Goal: Register for event/course

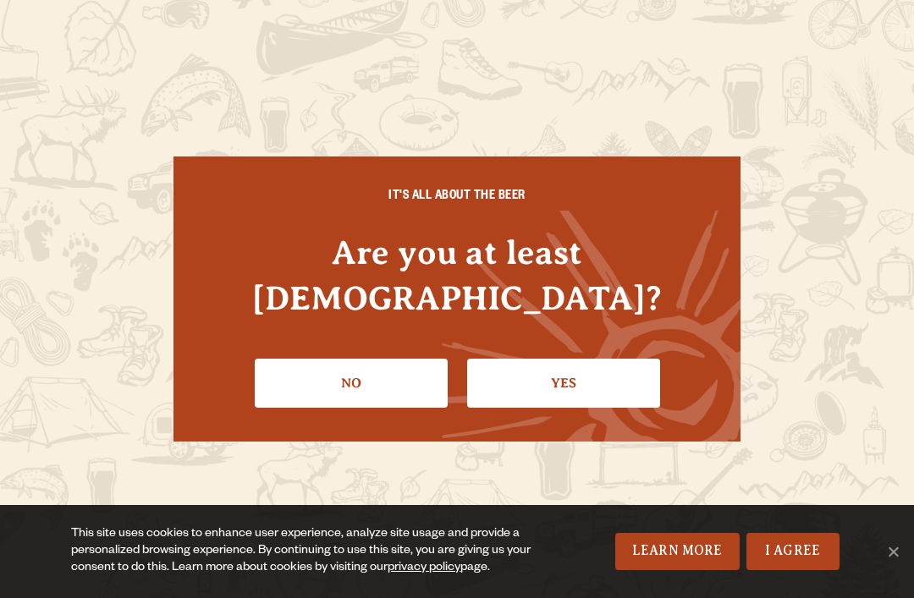
click at [587, 377] on link "Yes" at bounding box center [563, 383] width 193 height 49
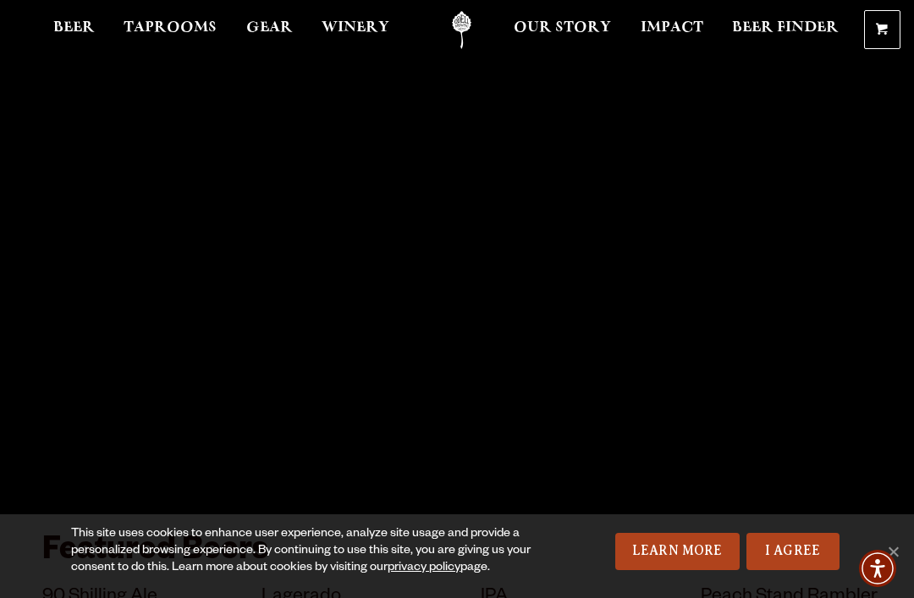
click at [807, 547] on link "I Agree" at bounding box center [793, 551] width 93 height 37
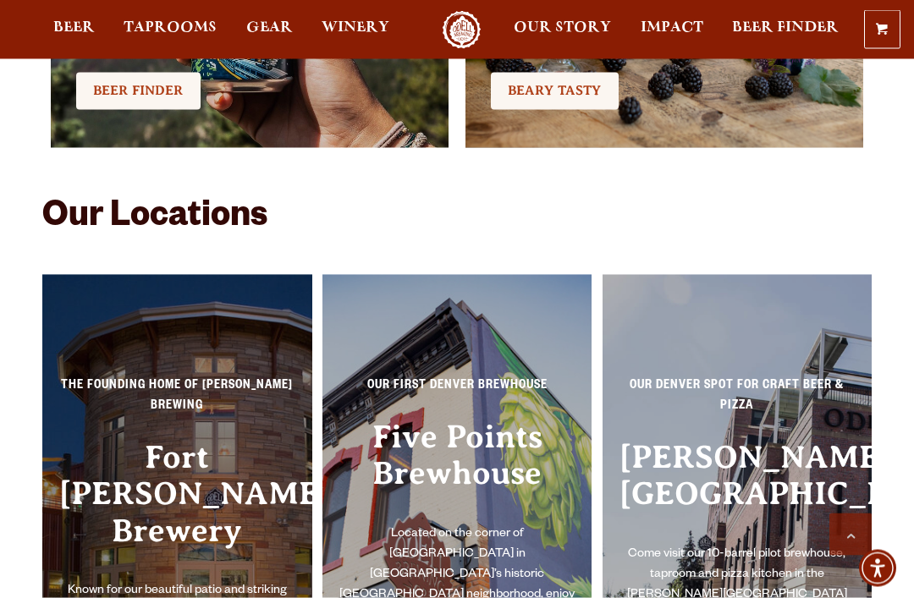
scroll to position [3074, 0]
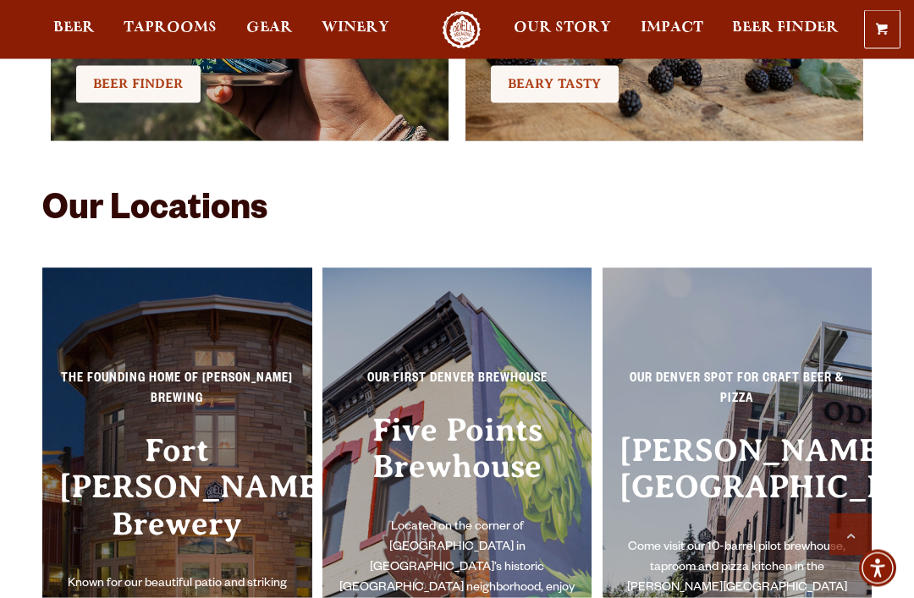
click at [162, 450] on h3 "Fort [PERSON_NAME] Brewery" at bounding box center [177, 504] width 236 height 143
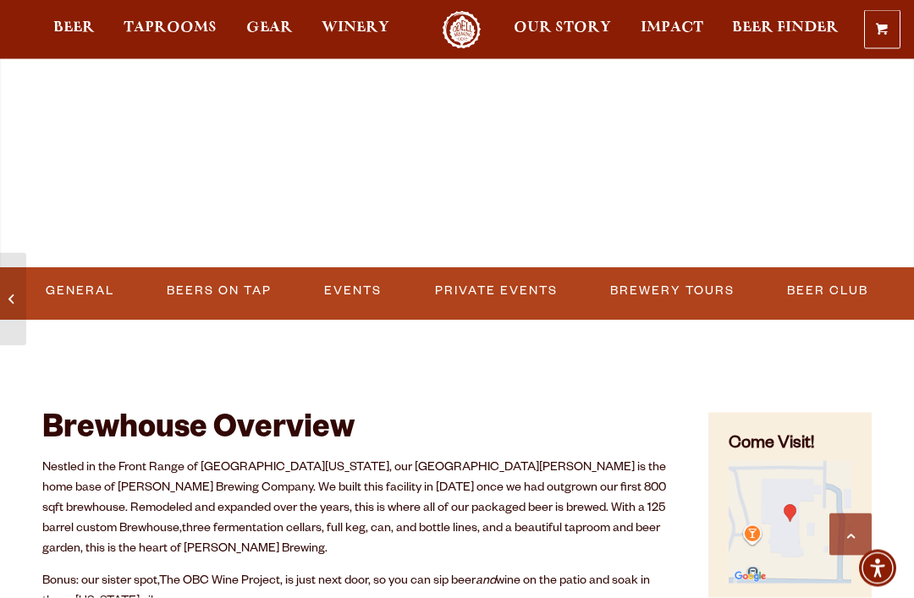
scroll to position [603, 0]
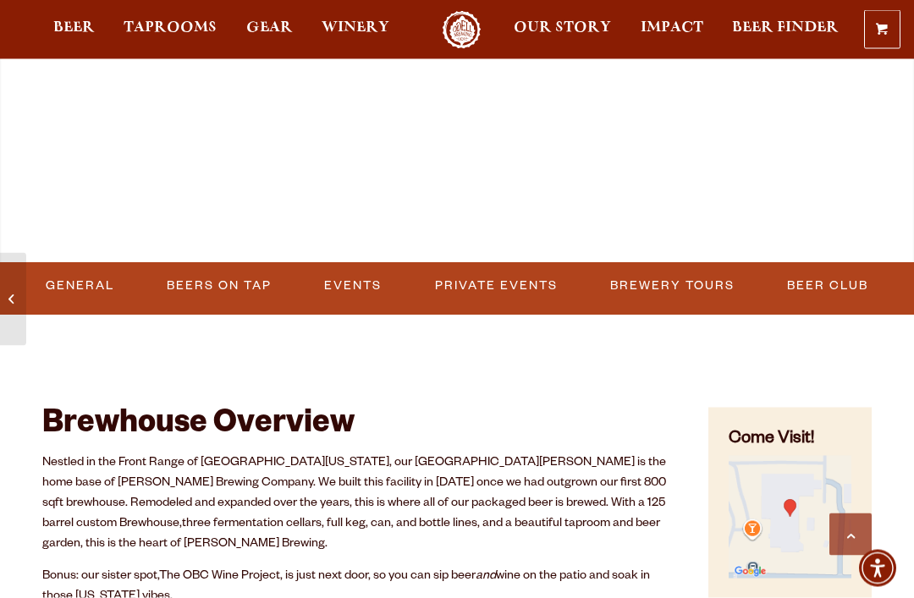
click at [362, 289] on link "Events" at bounding box center [352, 286] width 71 height 39
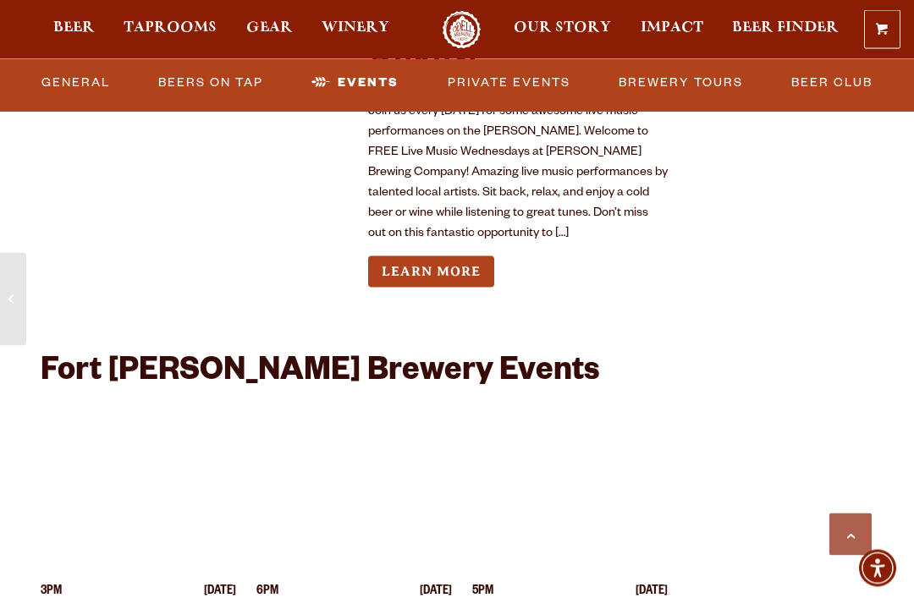
scroll to position [6833, 0]
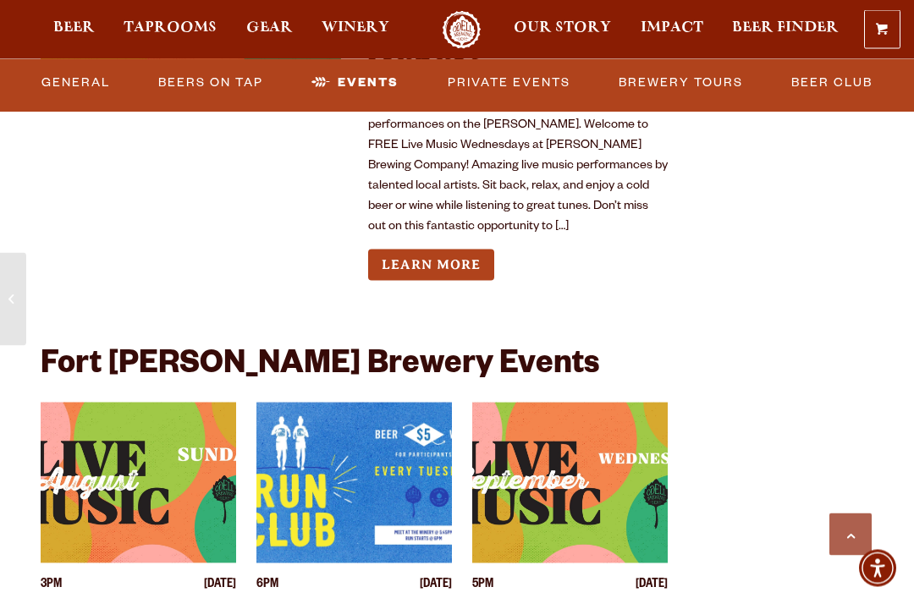
click at [453, 250] on link "Learn More" at bounding box center [431, 265] width 126 height 31
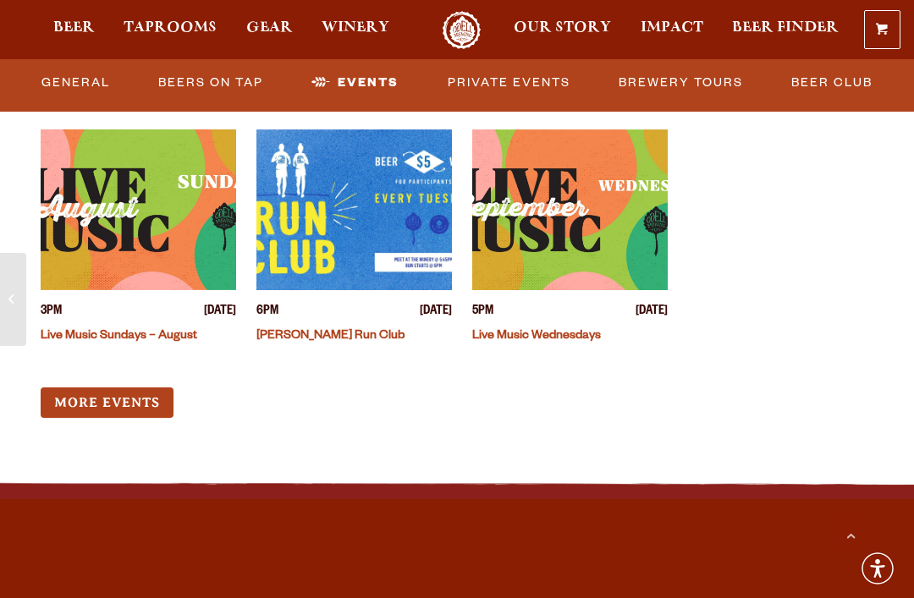
scroll to position [7104, 0]
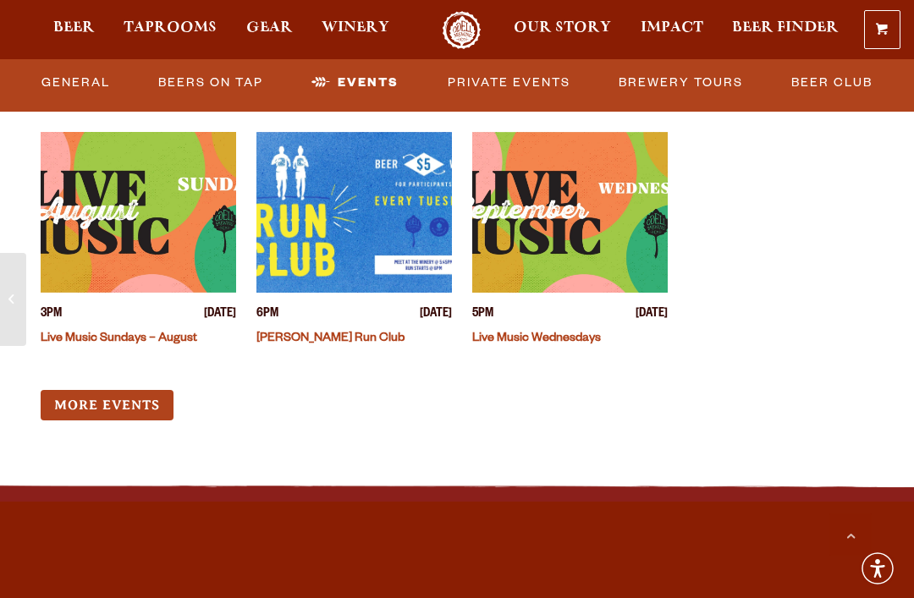
click at [120, 390] on link "More Events" at bounding box center [107, 405] width 133 height 31
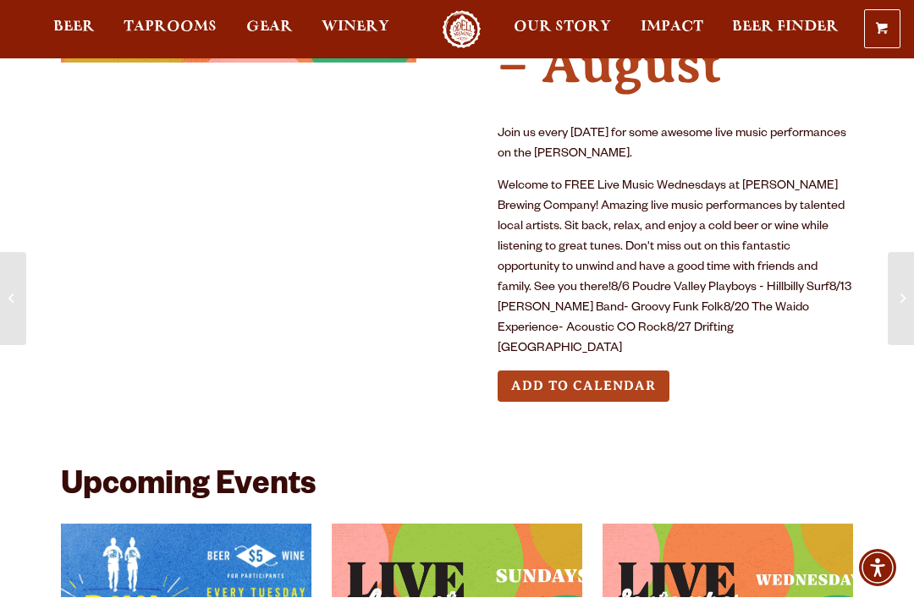
scroll to position [223, 0]
